Goal: Task Accomplishment & Management: Manage account settings

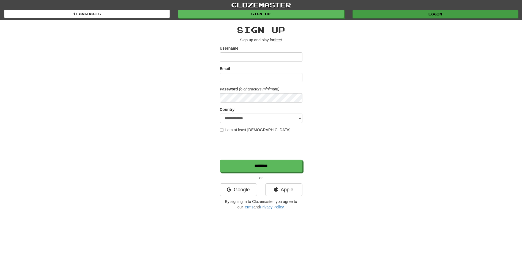
type input "*******"
click at [413, 13] on link "Login" at bounding box center [436, 14] width 166 height 8
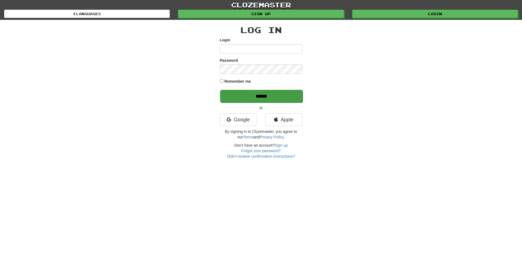
type input "*******"
click at [272, 90] on input "******" at bounding box center [261, 96] width 83 height 13
